Goal: Transaction & Acquisition: Purchase product/service

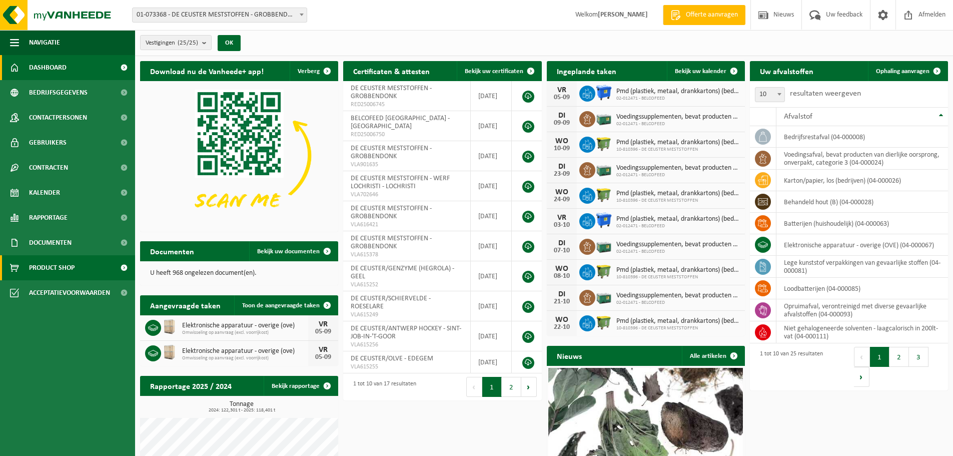
click at [76, 267] on link "Product Shop" at bounding box center [67, 267] width 135 height 25
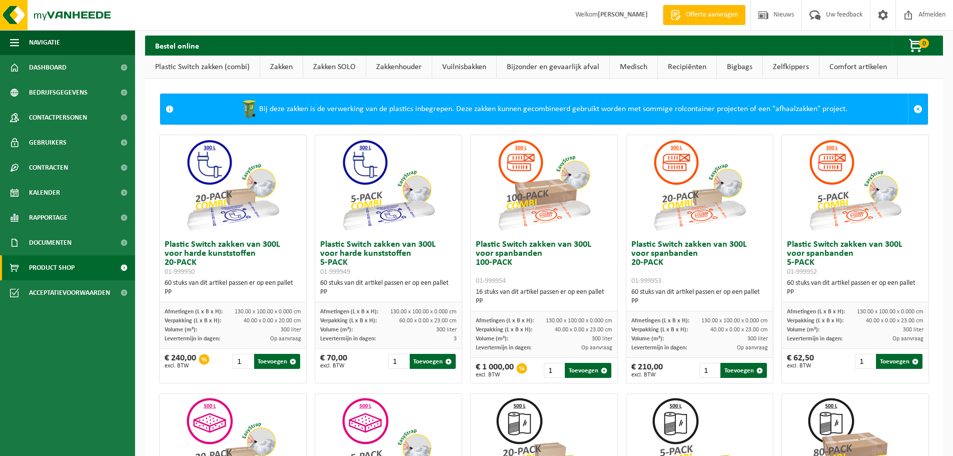
click at [282, 69] on link "Zakken" at bounding box center [281, 67] width 43 height 23
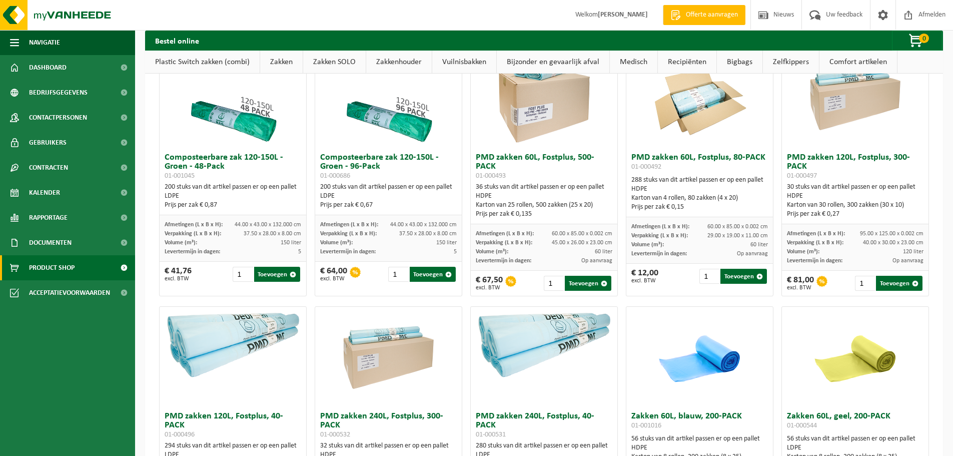
scroll to position [1516, 0]
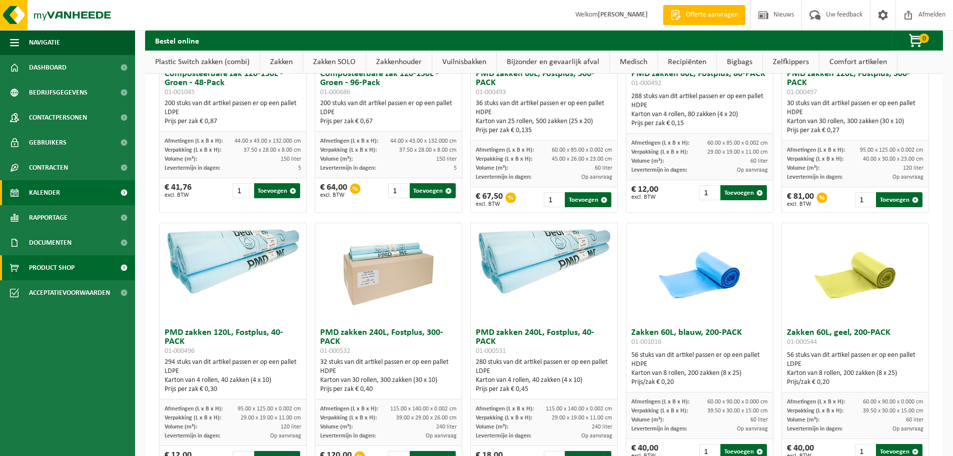
click at [46, 198] on span "Kalender" at bounding box center [44, 192] width 31 height 25
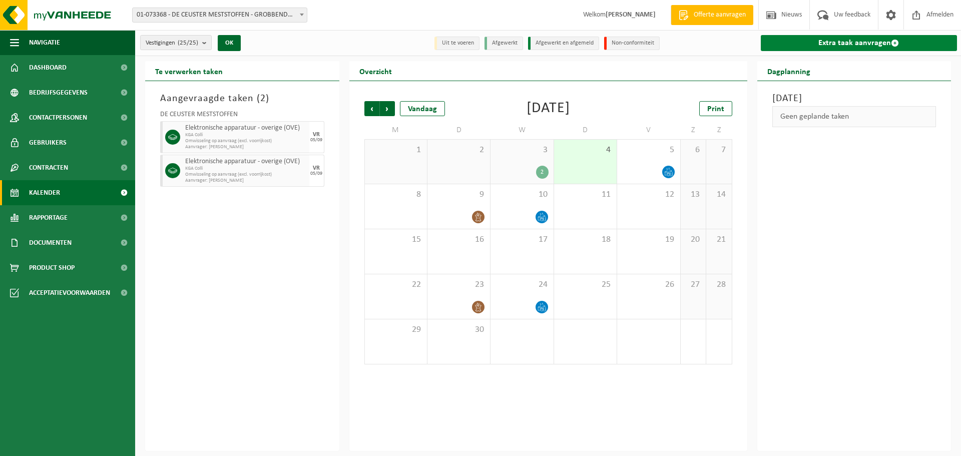
click at [798, 37] on link "Extra taak aanvragen" at bounding box center [859, 43] width 197 height 16
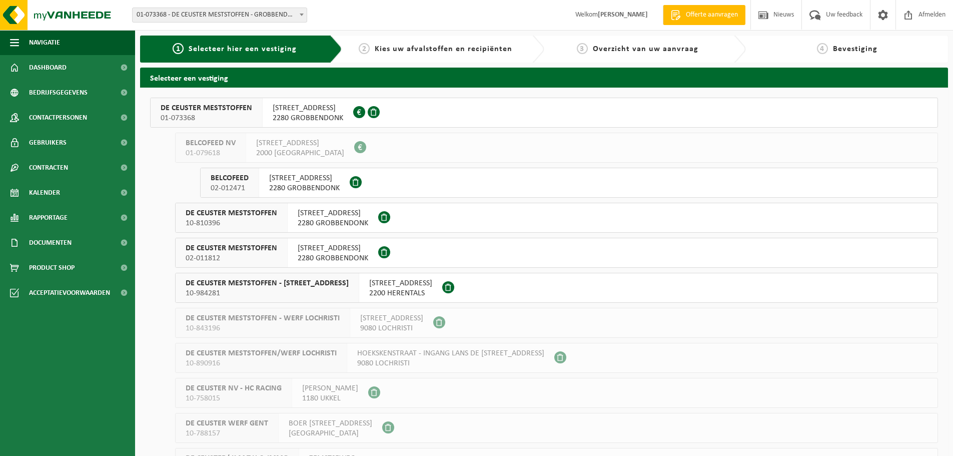
click at [330, 216] on span "[STREET_ADDRESS]" at bounding box center [333, 213] width 71 height 10
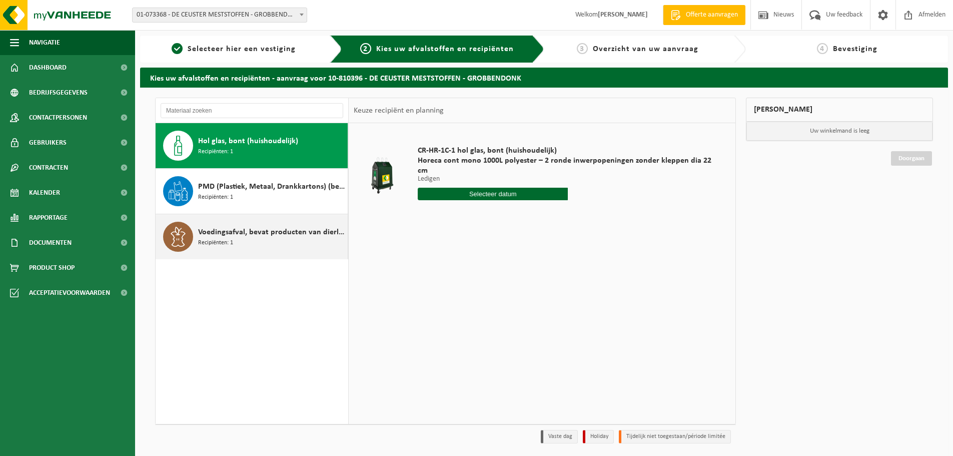
click at [278, 243] on div "Voedingsafval, bevat producten van dierlijke oorsprong, onverpakt, categorie 3 …" at bounding box center [271, 237] width 147 height 30
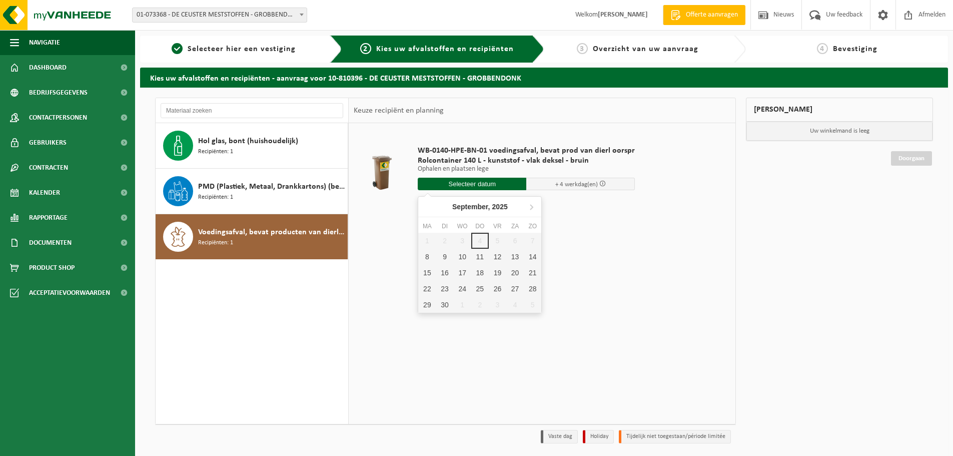
click at [447, 182] on input "text" at bounding box center [472, 184] width 109 height 13
click at [618, 227] on div "WB-0140-HPE-BN-01 voedingsafval, bevat prod van dierl oorspr Rolcontainer 140 L…" at bounding box center [542, 273] width 387 height 300
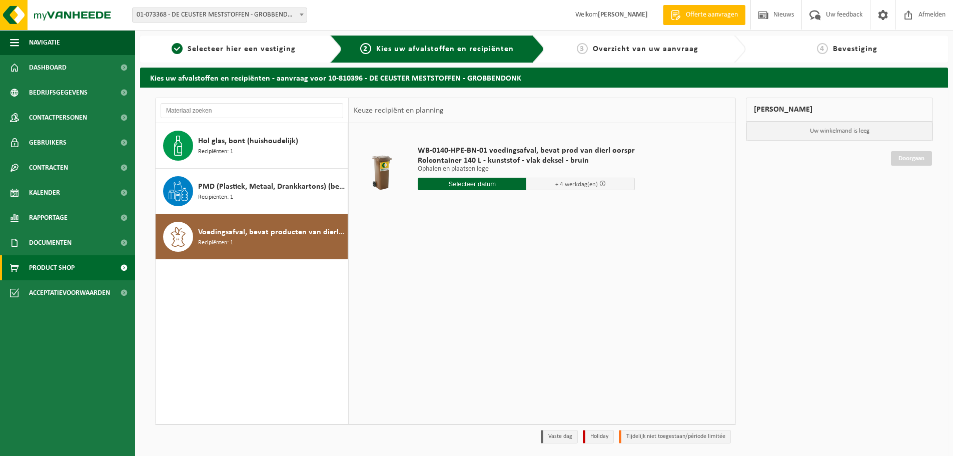
click at [70, 275] on span "Product Shop" at bounding box center [52, 267] width 46 height 25
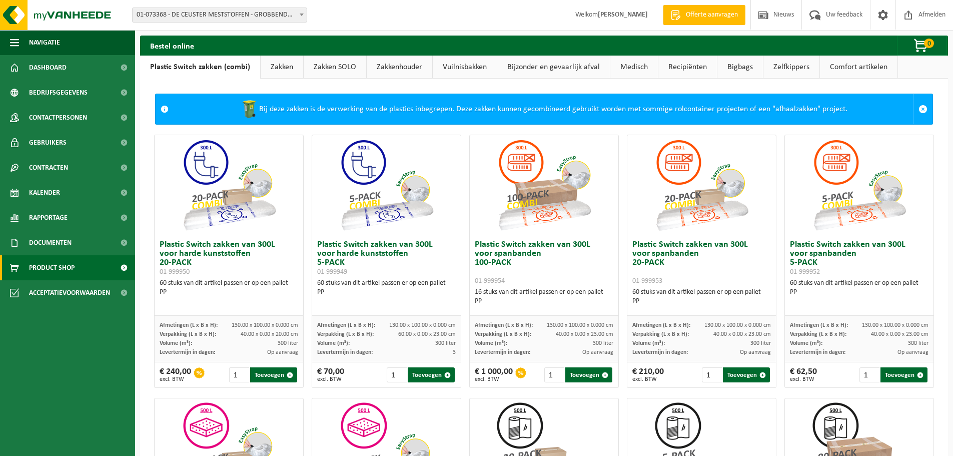
click at [280, 63] on link "Zakken" at bounding box center [282, 67] width 43 height 23
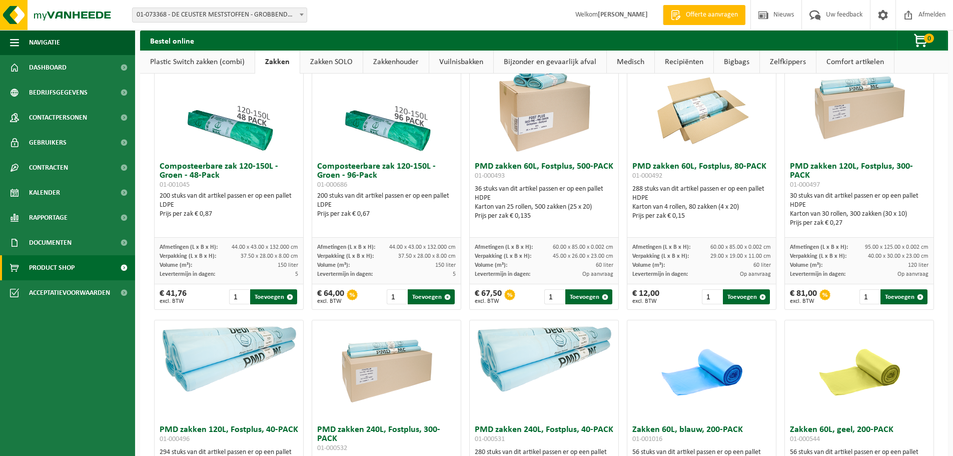
scroll to position [550, 0]
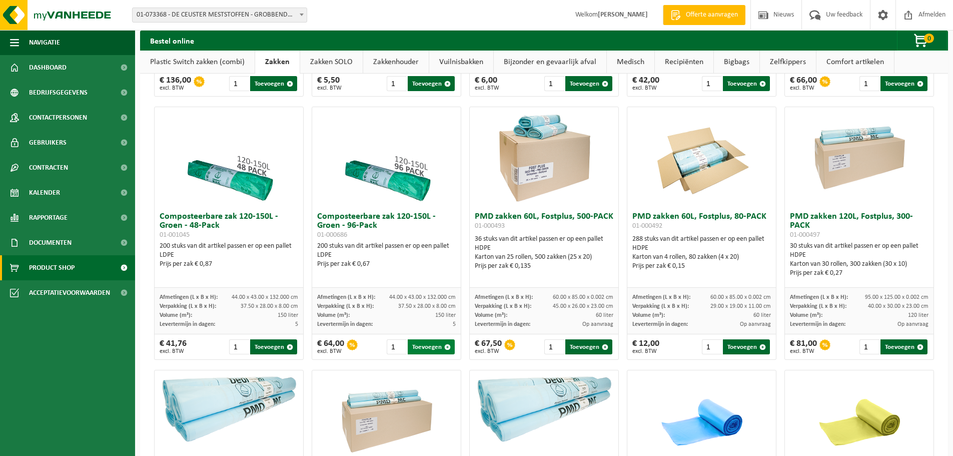
click at [430, 344] on button "Toevoegen" at bounding box center [431, 346] width 47 height 15
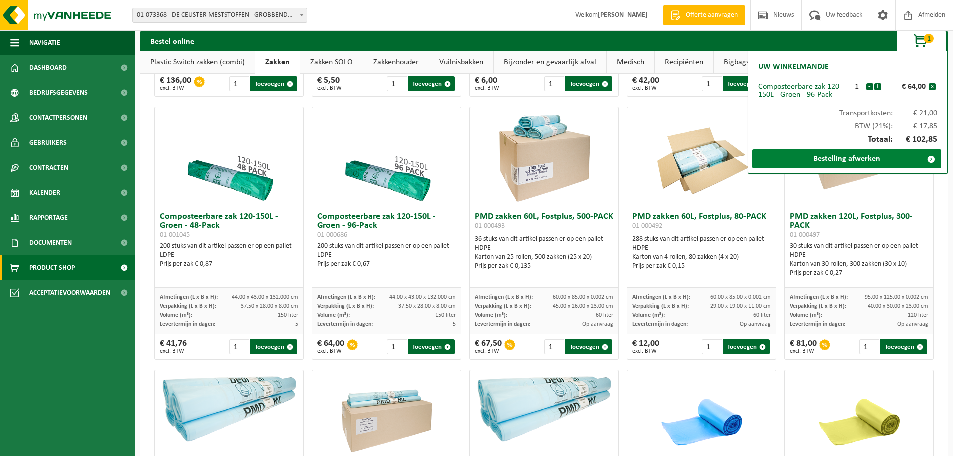
click at [820, 164] on link "Bestelling afwerken" at bounding box center [847, 158] width 189 height 19
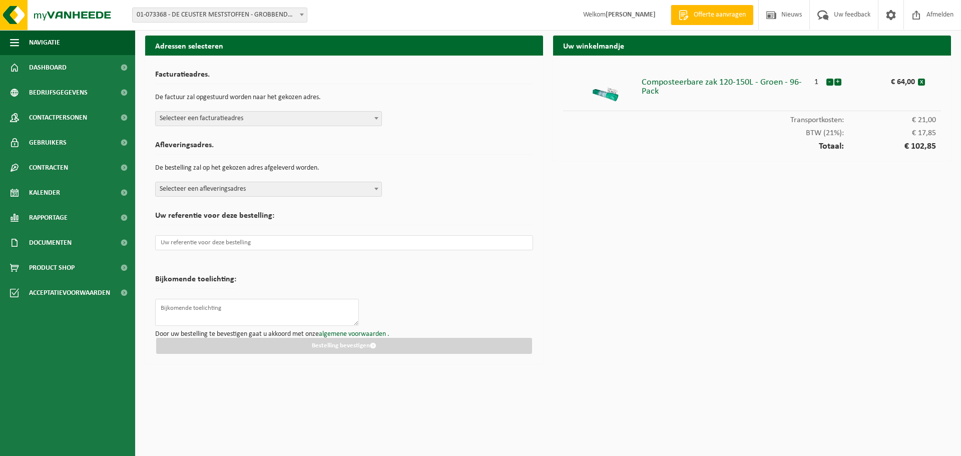
click at [201, 121] on span "Selecteer een facturatieadres" at bounding box center [269, 119] width 226 height 14
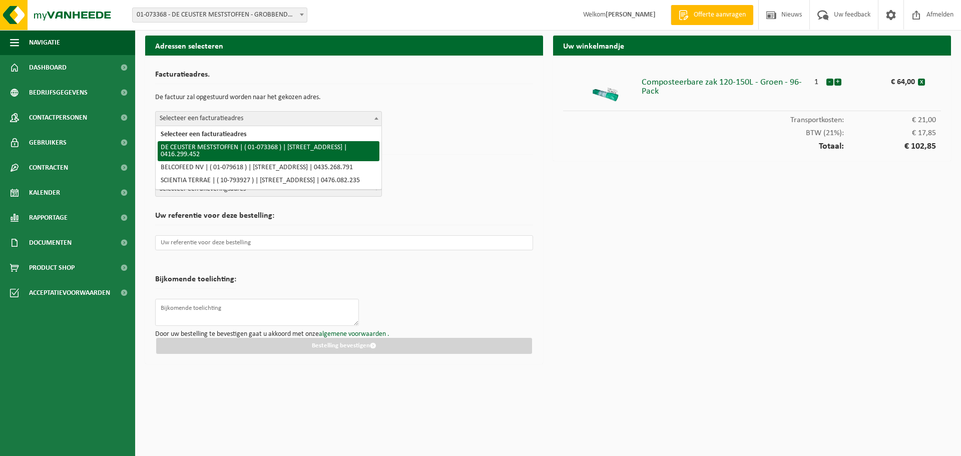
select select "16384"
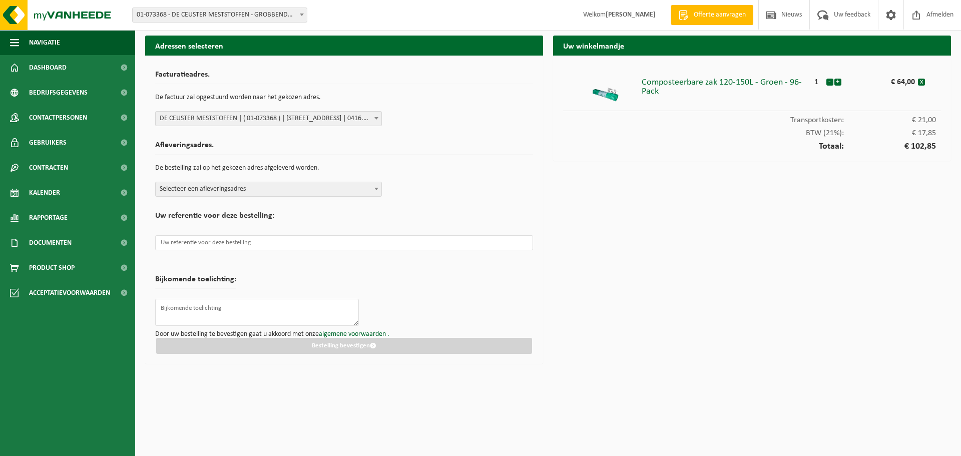
click at [208, 197] on form "Facturatieadres. De factuur zal opgestuurd worden naar het gekozen adres. Selec…" at bounding box center [344, 210] width 378 height 288
click at [209, 191] on span "Selecteer een afleveringsadres" at bounding box center [269, 189] width 226 height 14
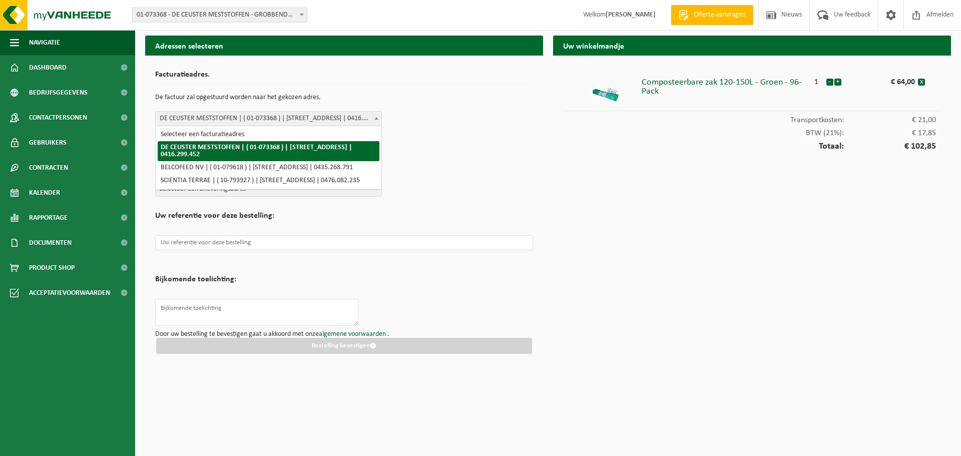
click at [206, 118] on span "DE CEUSTER MESTSTOFFEN | ( 01-073368 ) | BANNERLAAN 79, 2280 GROBBENDONK | 0416…" at bounding box center [269, 119] width 226 height 14
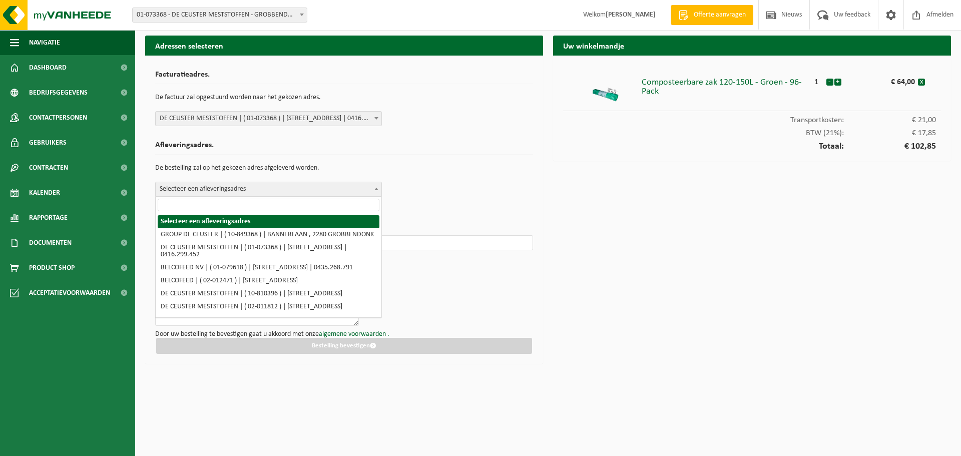
click at [219, 194] on span "Selecteer een afleveringsadres" at bounding box center [269, 189] width 226 height 14
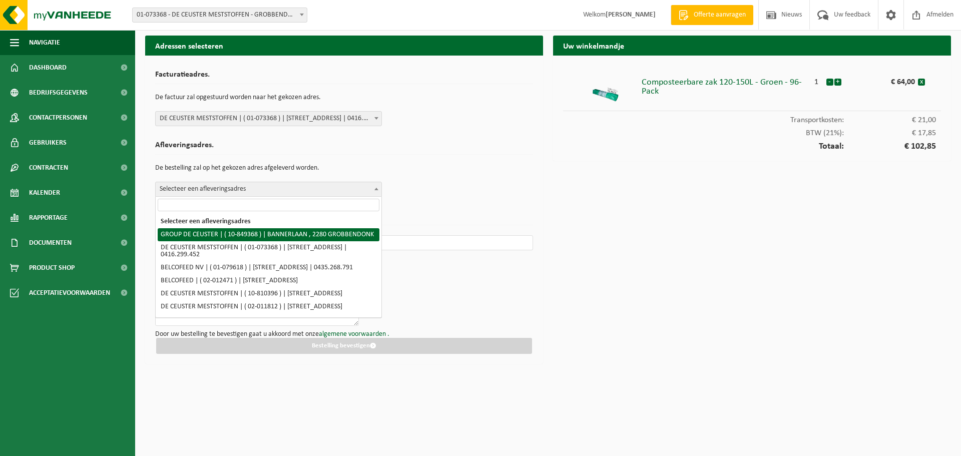
select select "95843"
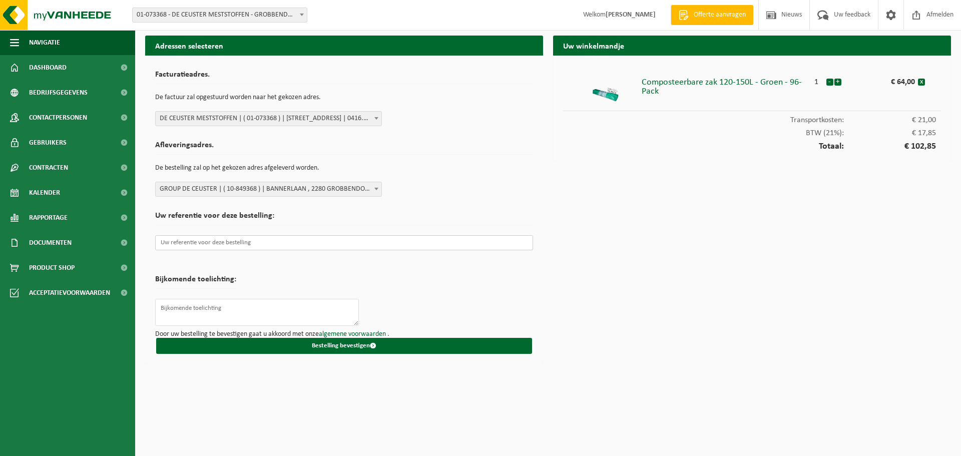
click at [219, 241] on input "text" at bounding box center [344, 242] width 378 height 15
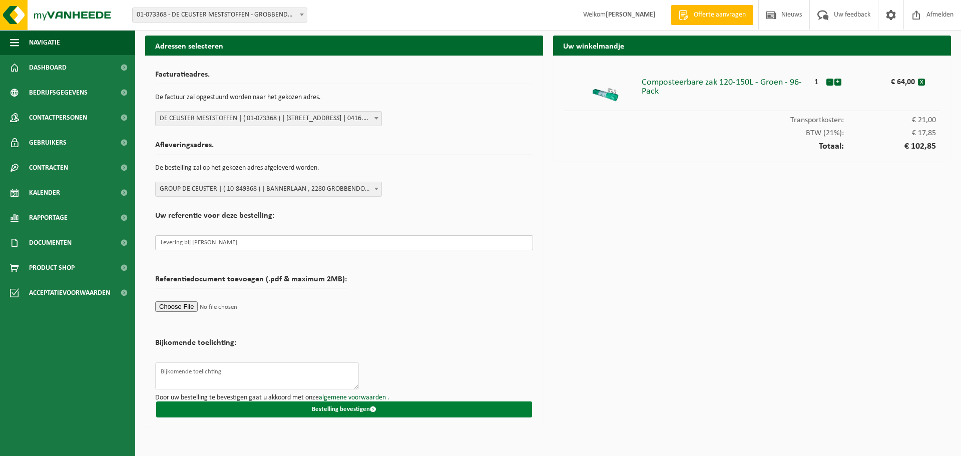
type input "Levering bij Wim Meurs"
click at [331, 406] on button "Bestelling bevestigen" at bounding box center [344, 409] width 376 height 16
